Goal: Task Accomplishment & Management: Manage account settings

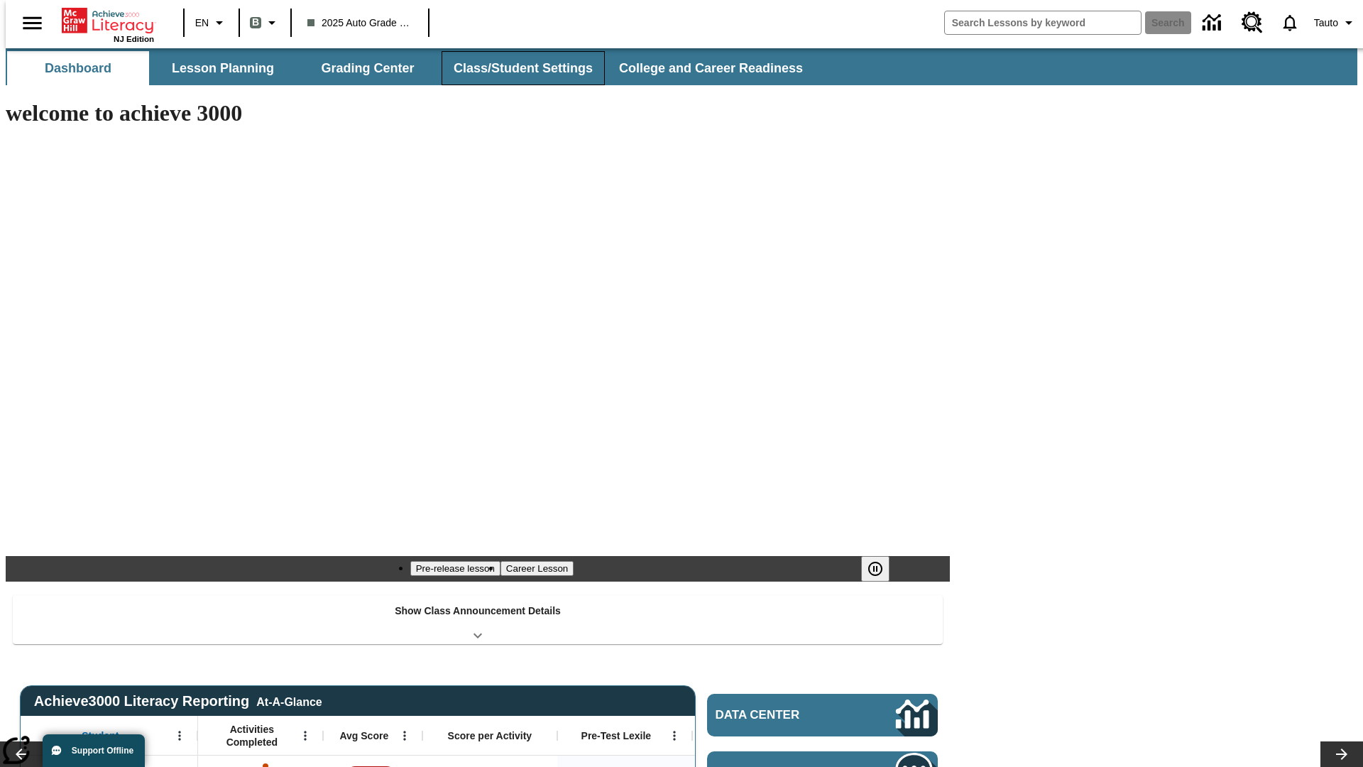
click at [515, 68] on button "Class/Student Settings" at bounding box center [523, 68] width 163 height 34
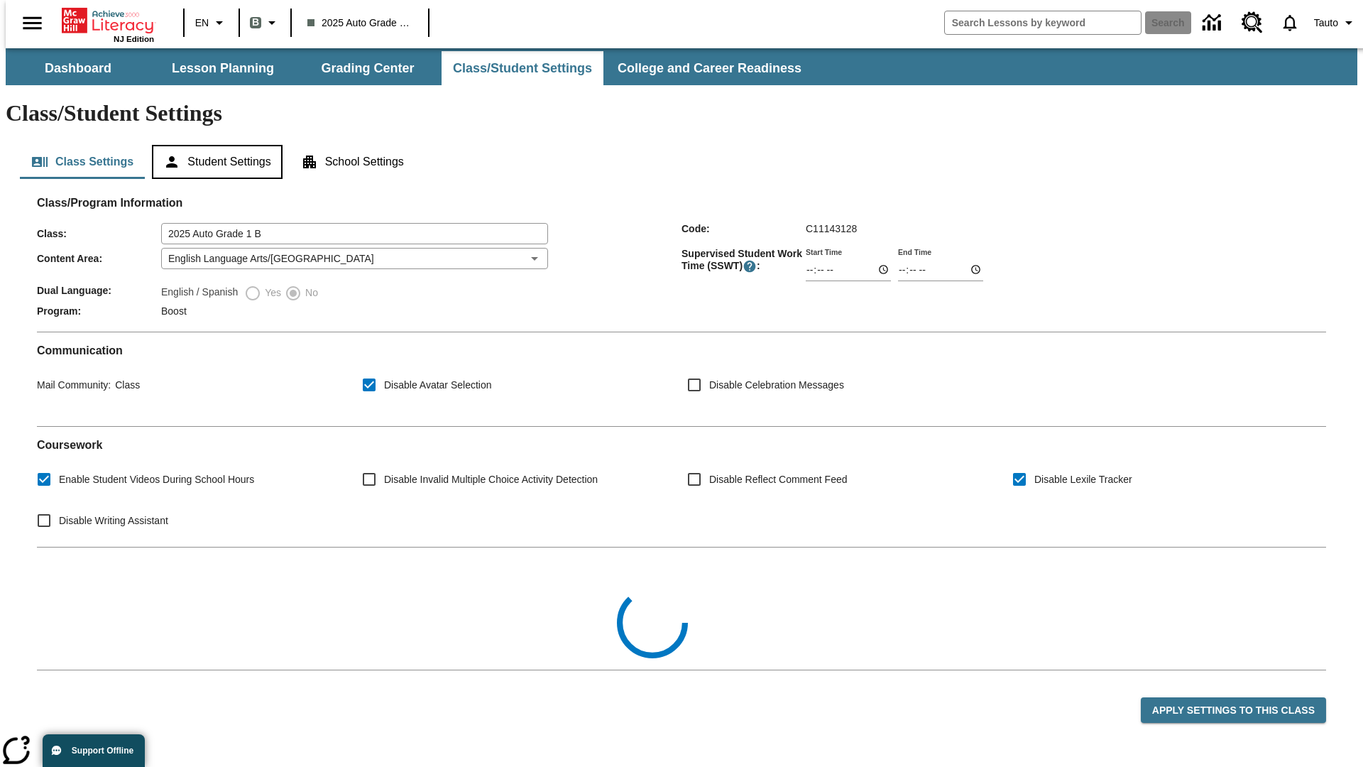
click at [214, 145] on button "Student Settings" at bounding box center [217, 162] width 130 height 34
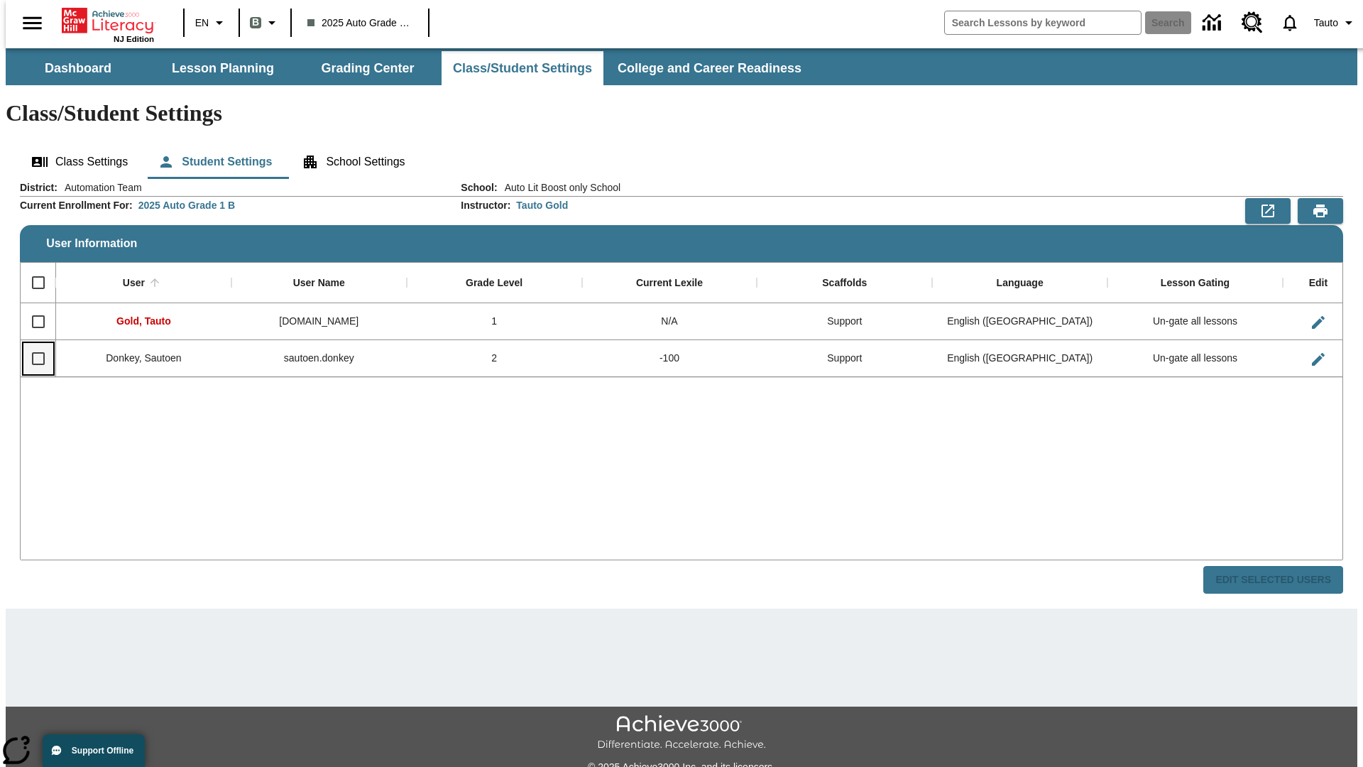
click at [32, 344] on input "Select row" at bounding box center [38, 359] width 30 height 30
checkbox input "true"
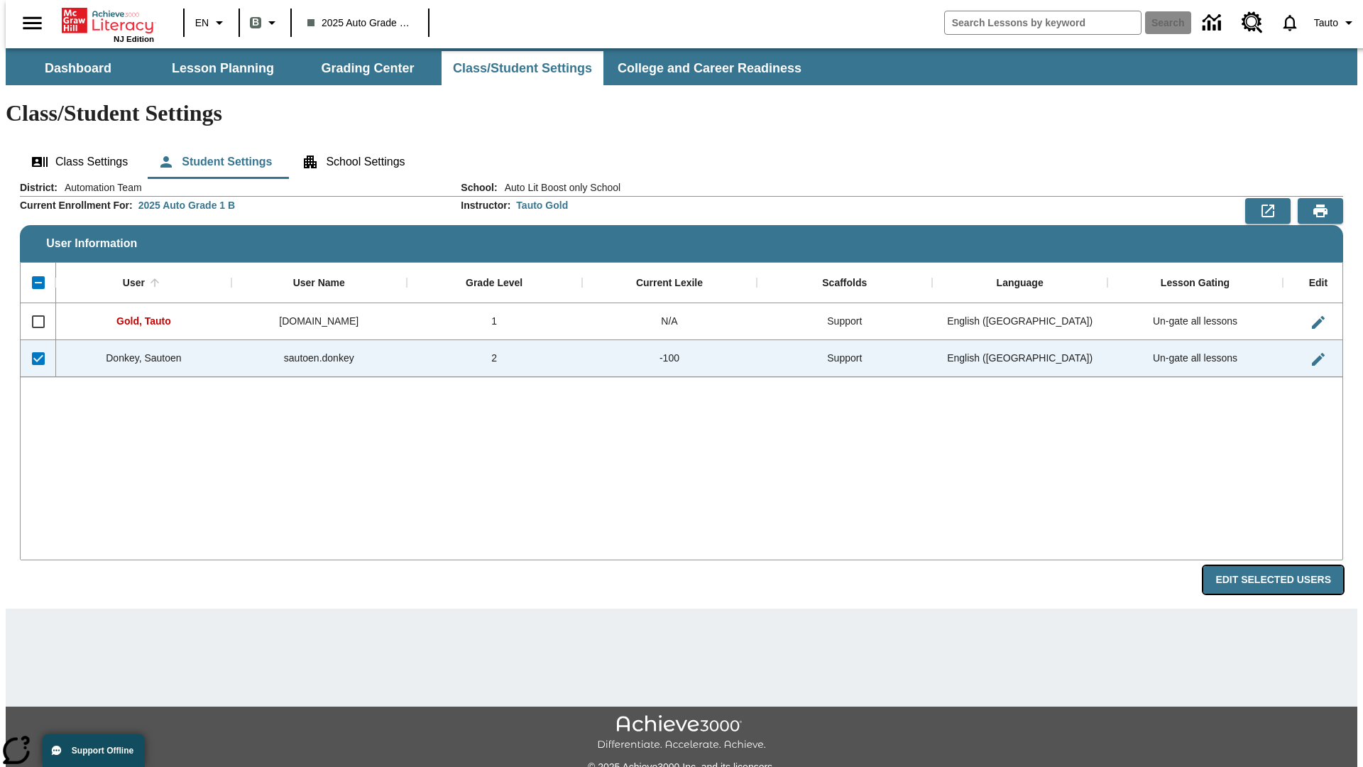
click at [1284, 566] on button "Edit Selected Users" at bounding box center [1273, 580] width 140 height 28
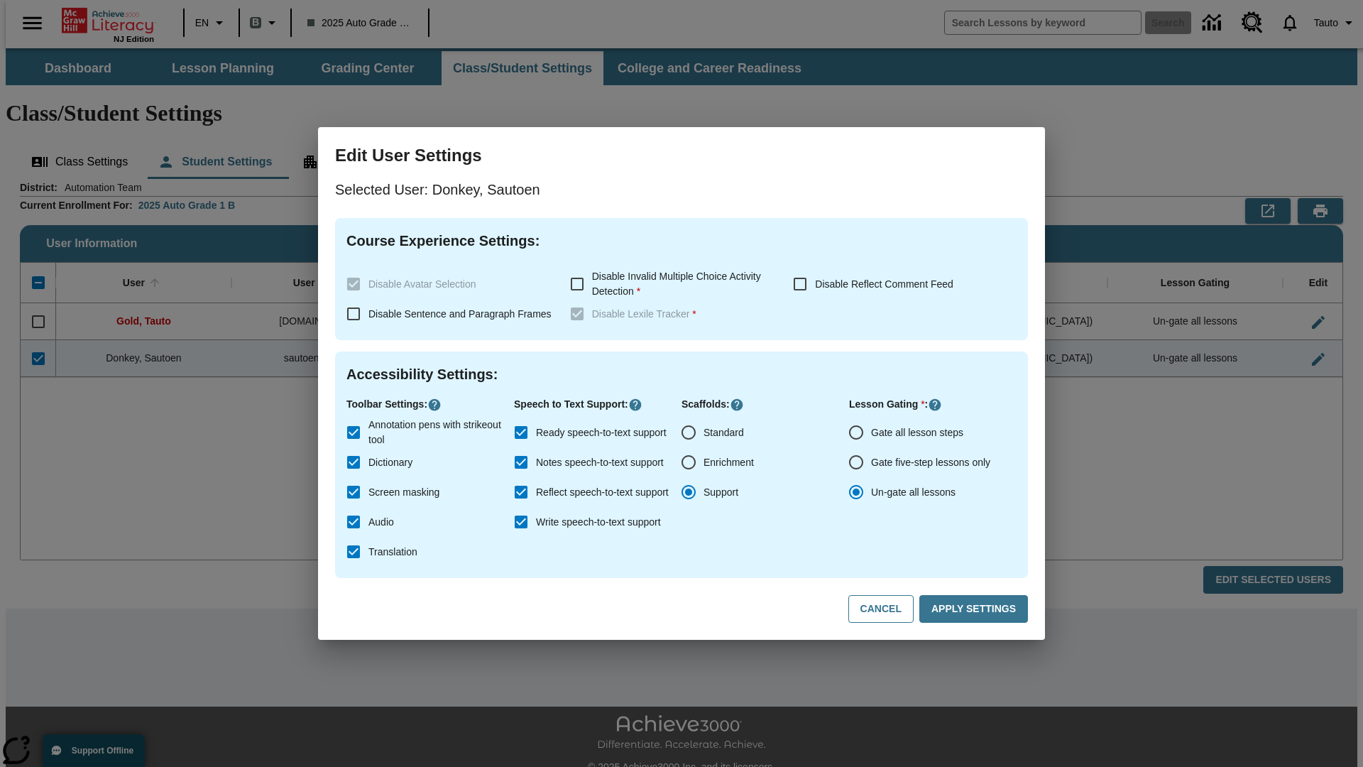
click at [856, 432] on input "Gate all lesson steps" at bounding box center [856, 432] width 30 height 30
radio input "true"
click at [976, 609] on button "Apply Settings" at bounding box center [973, 609] width 109 height 28
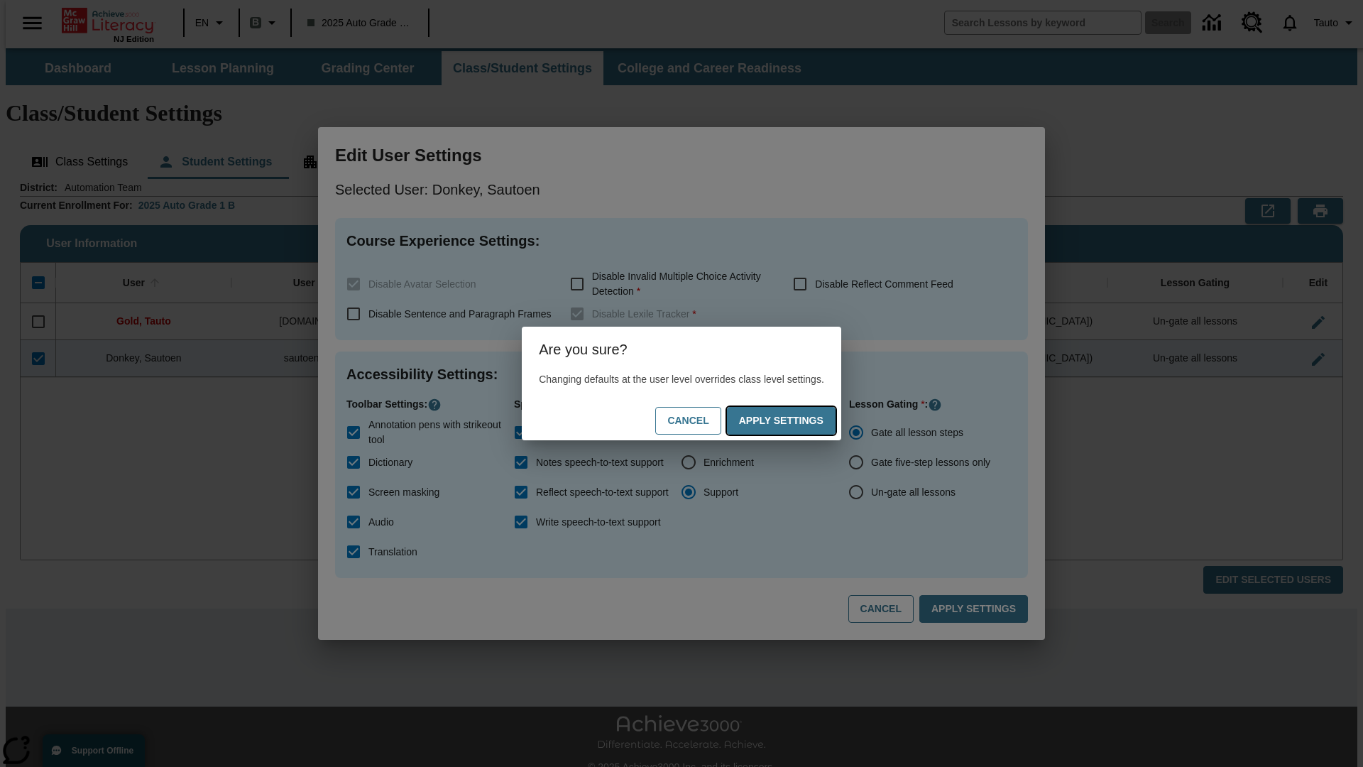
click at [795, 420] on button "Apply Settings" at bounding box center [781, 421] width 109 height 28
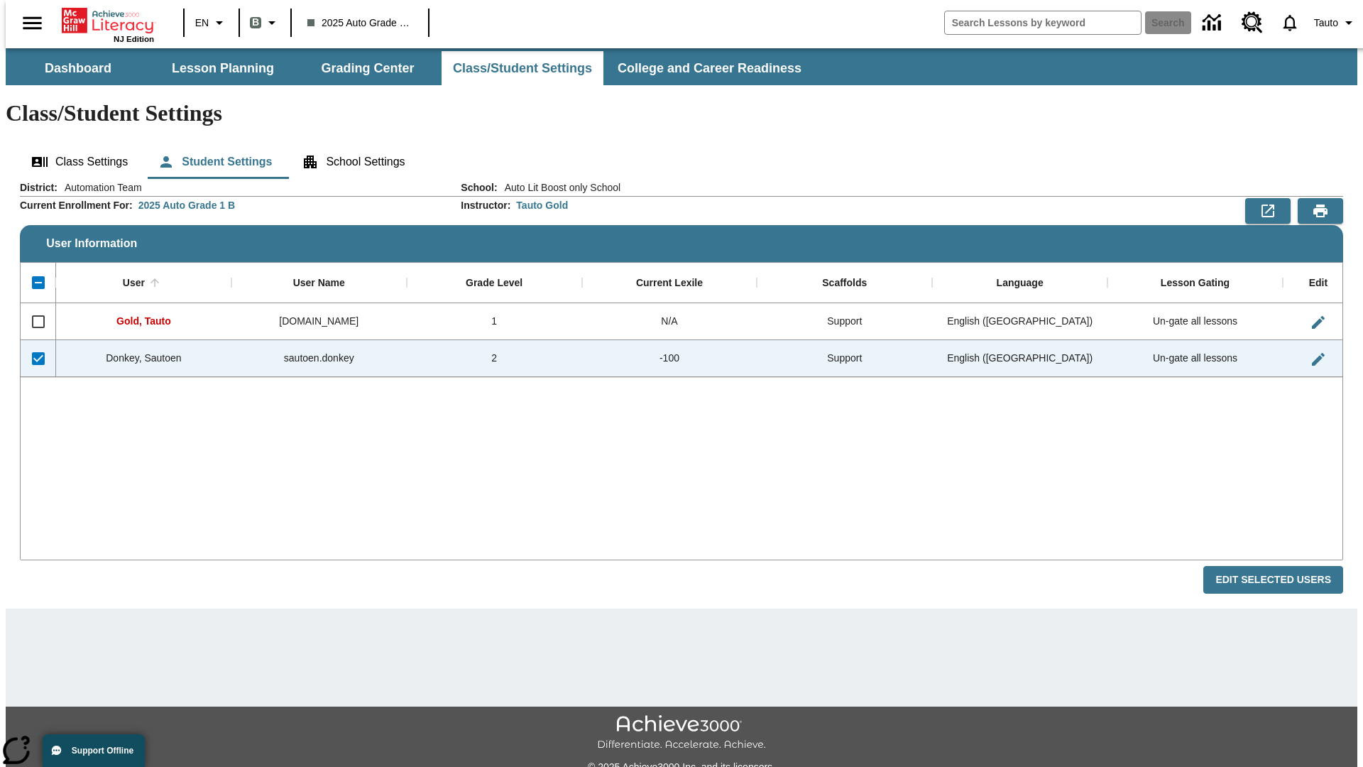
checkbox input "false"
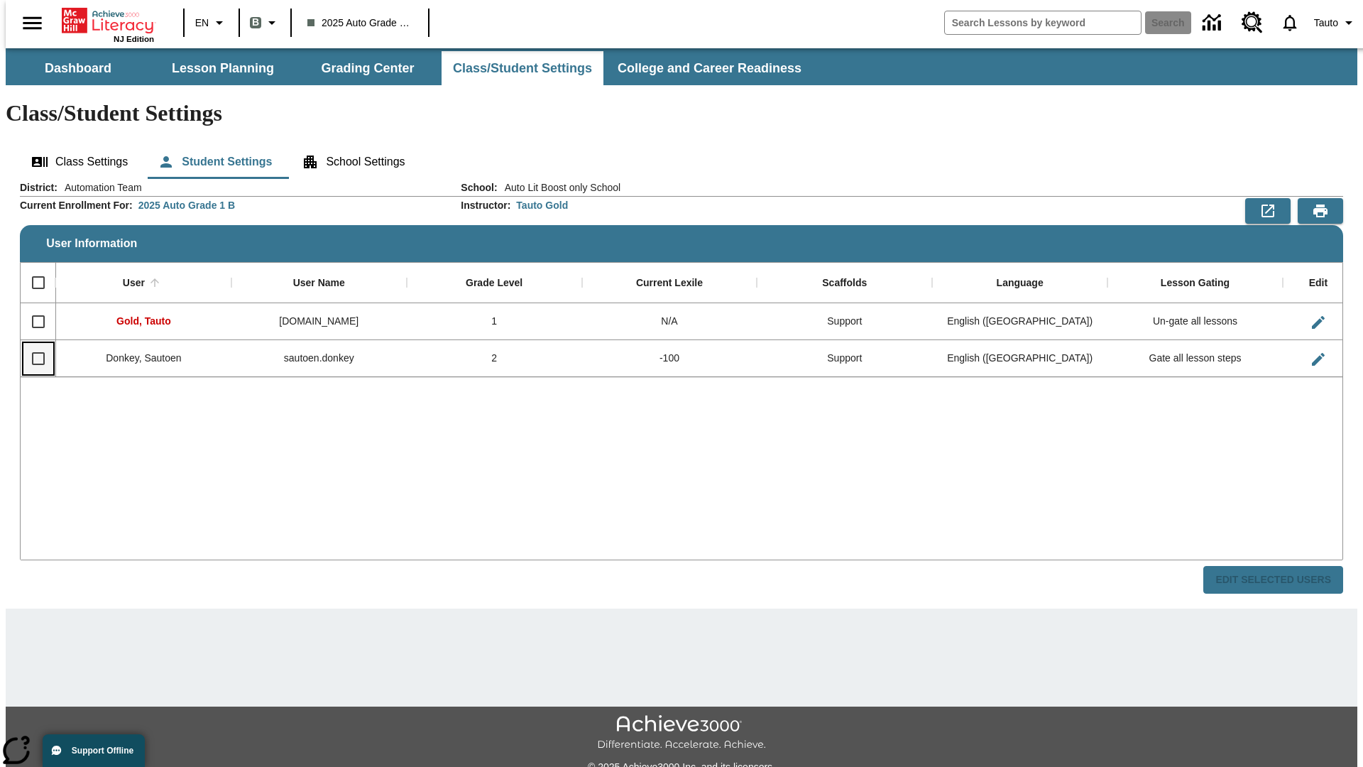
click at [32, 344] on input "Select row" at bounding box center [38, 359] width 30 height 30
checkbox input "true"
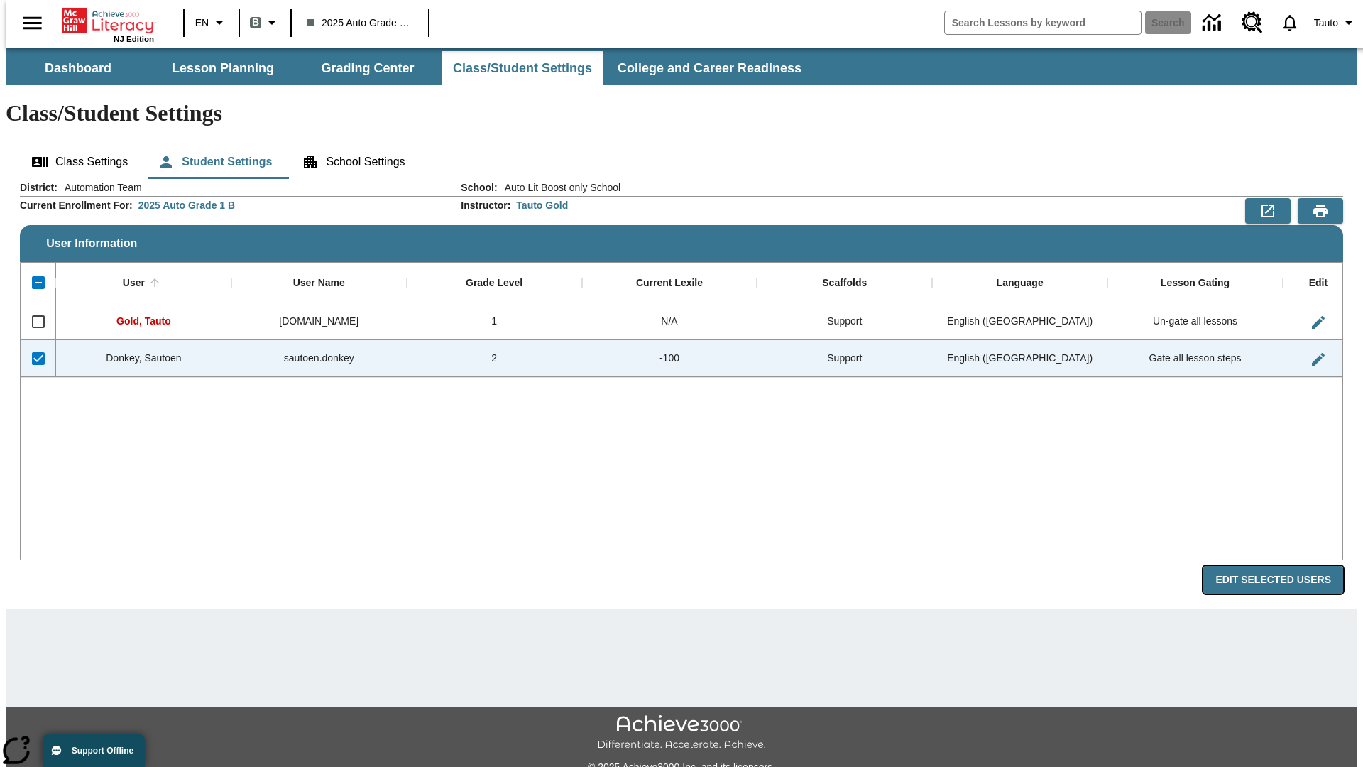
click at [1284, 566] on button "Edit Selected Users" at bounding box center [1273, 580] width 140 height 28
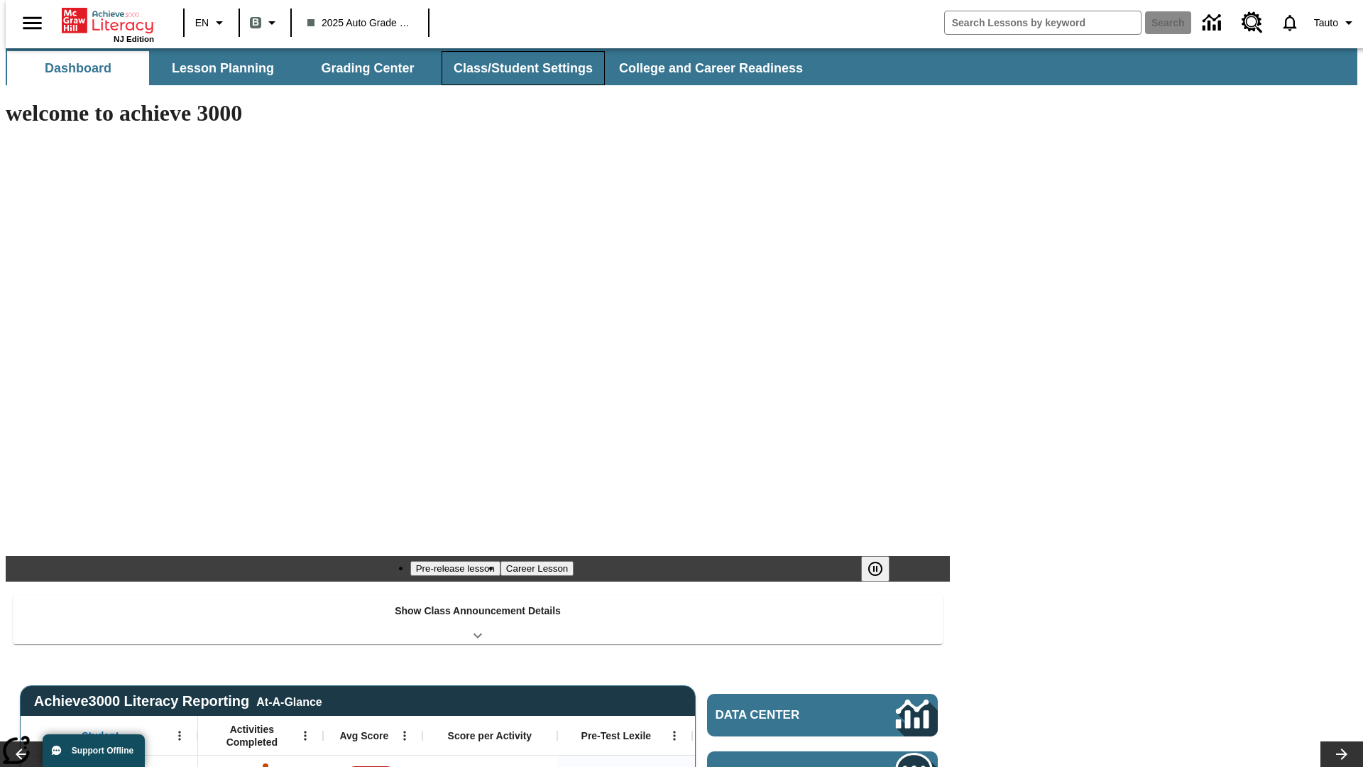
click at [515, 68] on button "Class/Student Settings" at bounding box center [523, 68] width 163 height 34
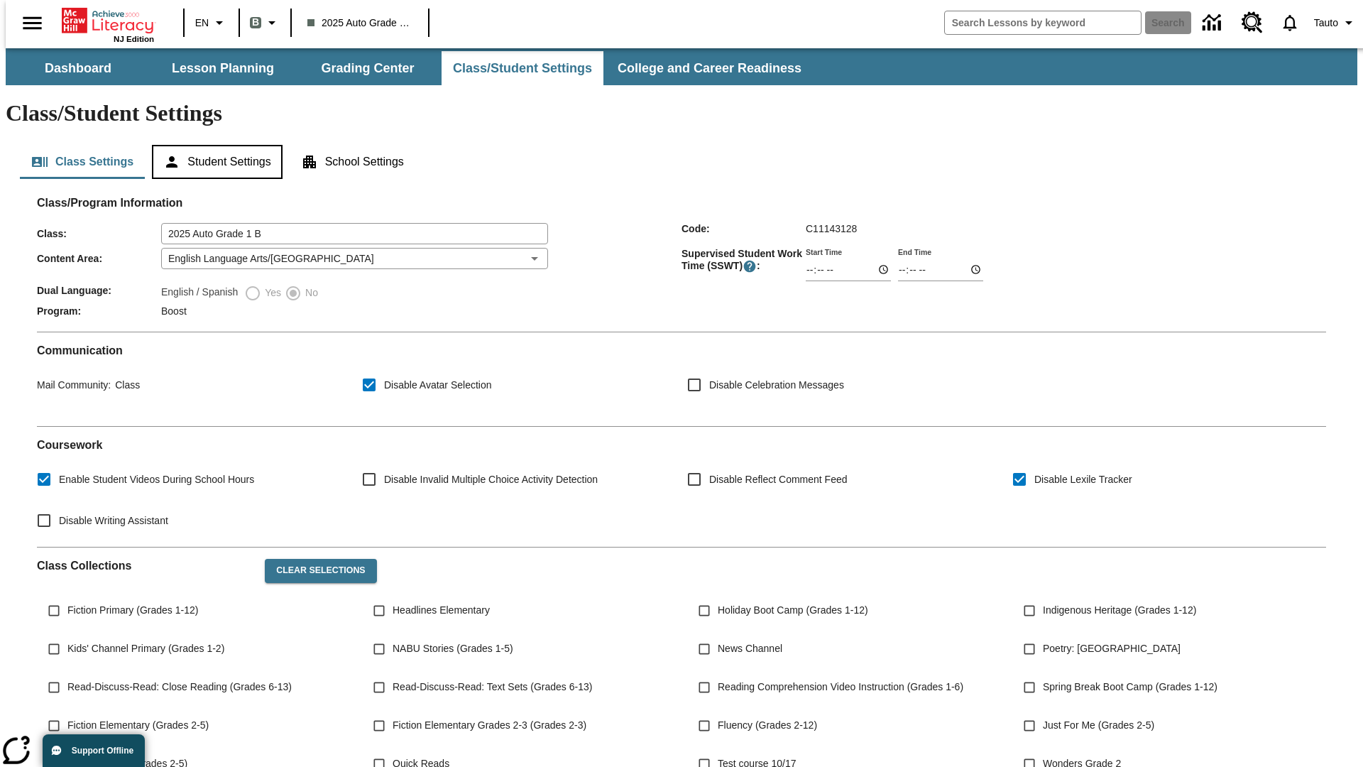
click at [214, 145] on button "Student Settings" at bounding box center [217, 162] width 130 height 34
